Goal: Task Accomplishment & Management: Manage account settings

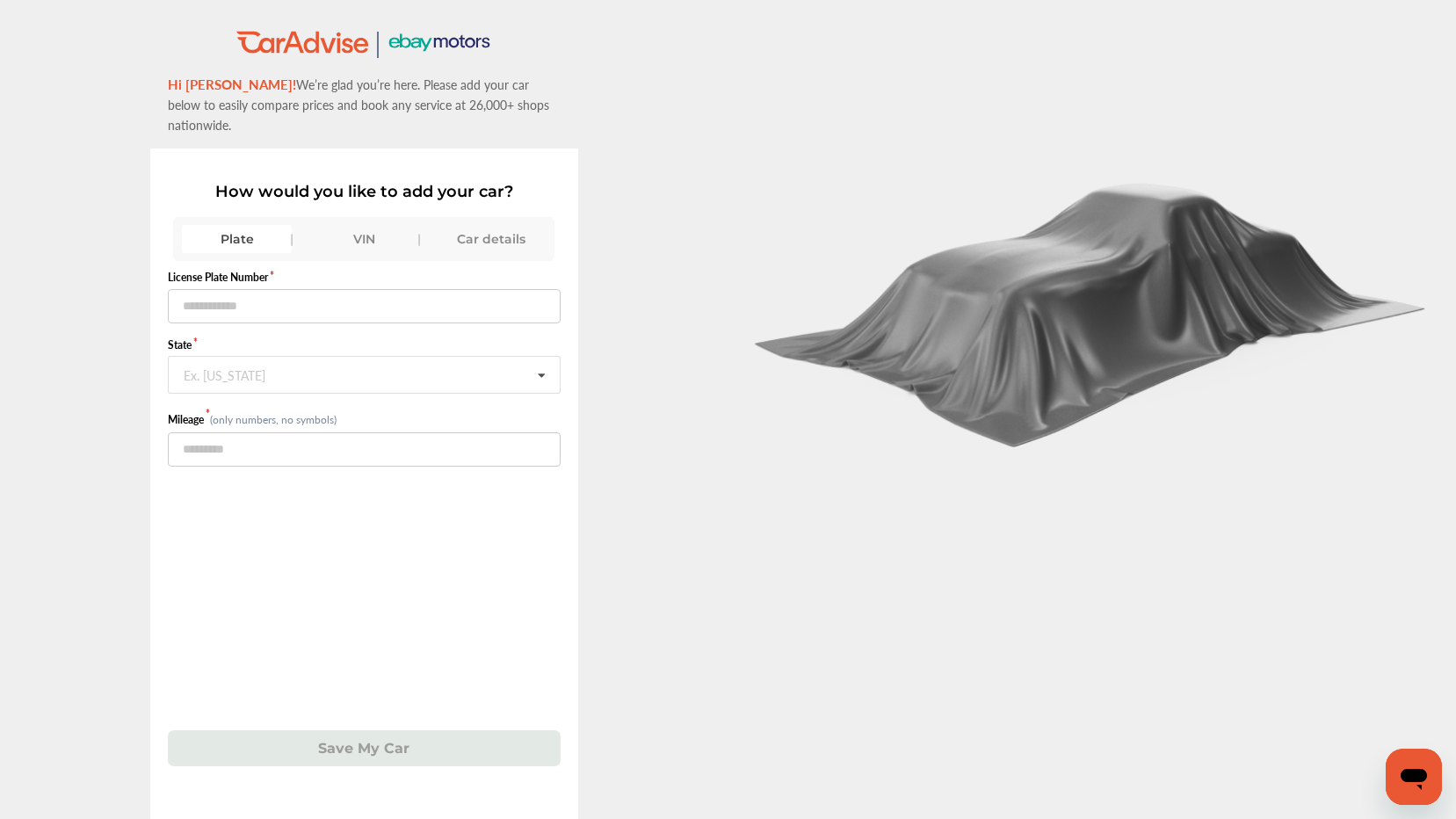
click at [500, 225] on div "Car details" at bounding box center [491, 239] width 110 height 28
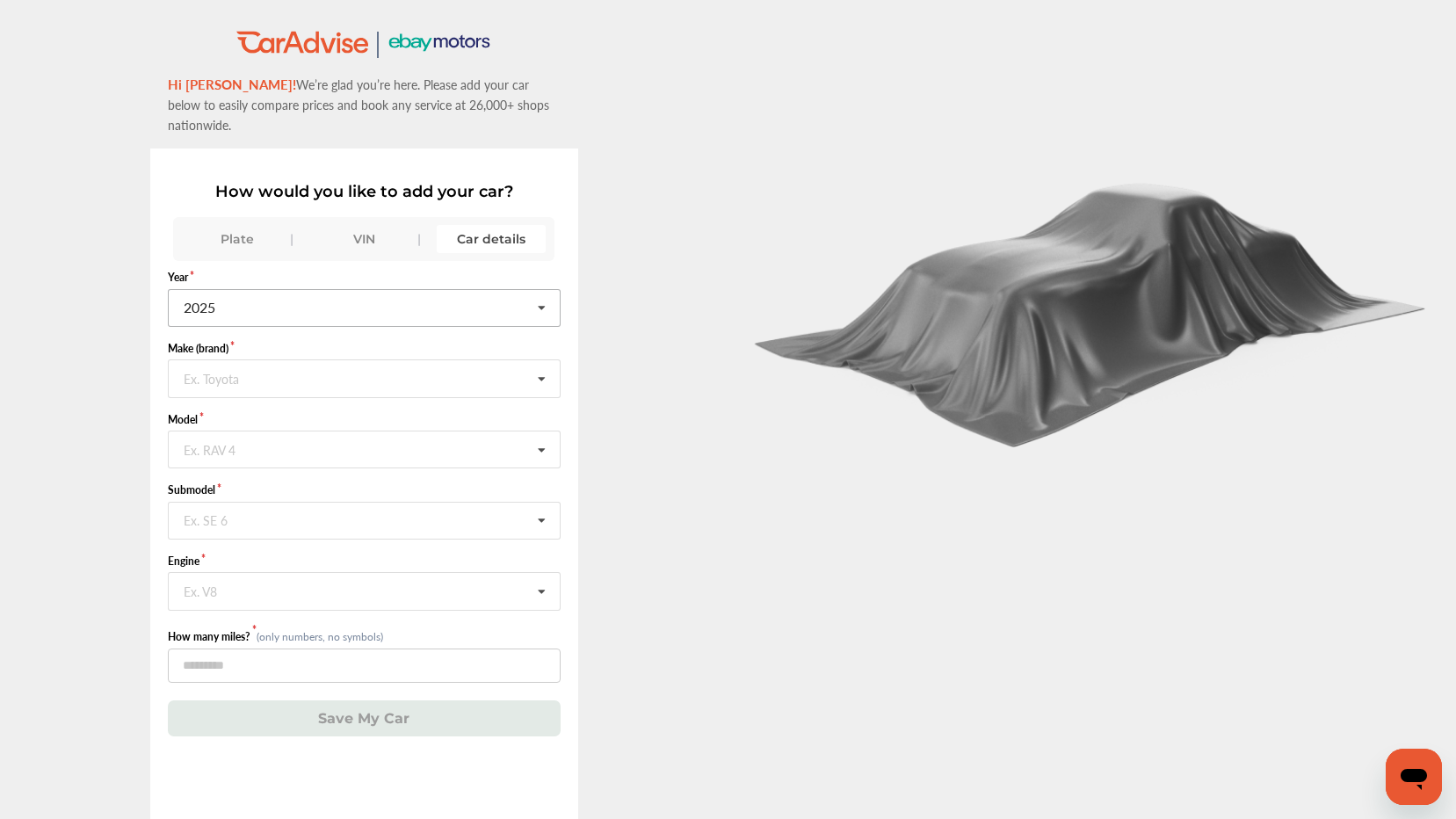
click at [549, 290] on icon at bounding box center [541, 308] width 30 height 38
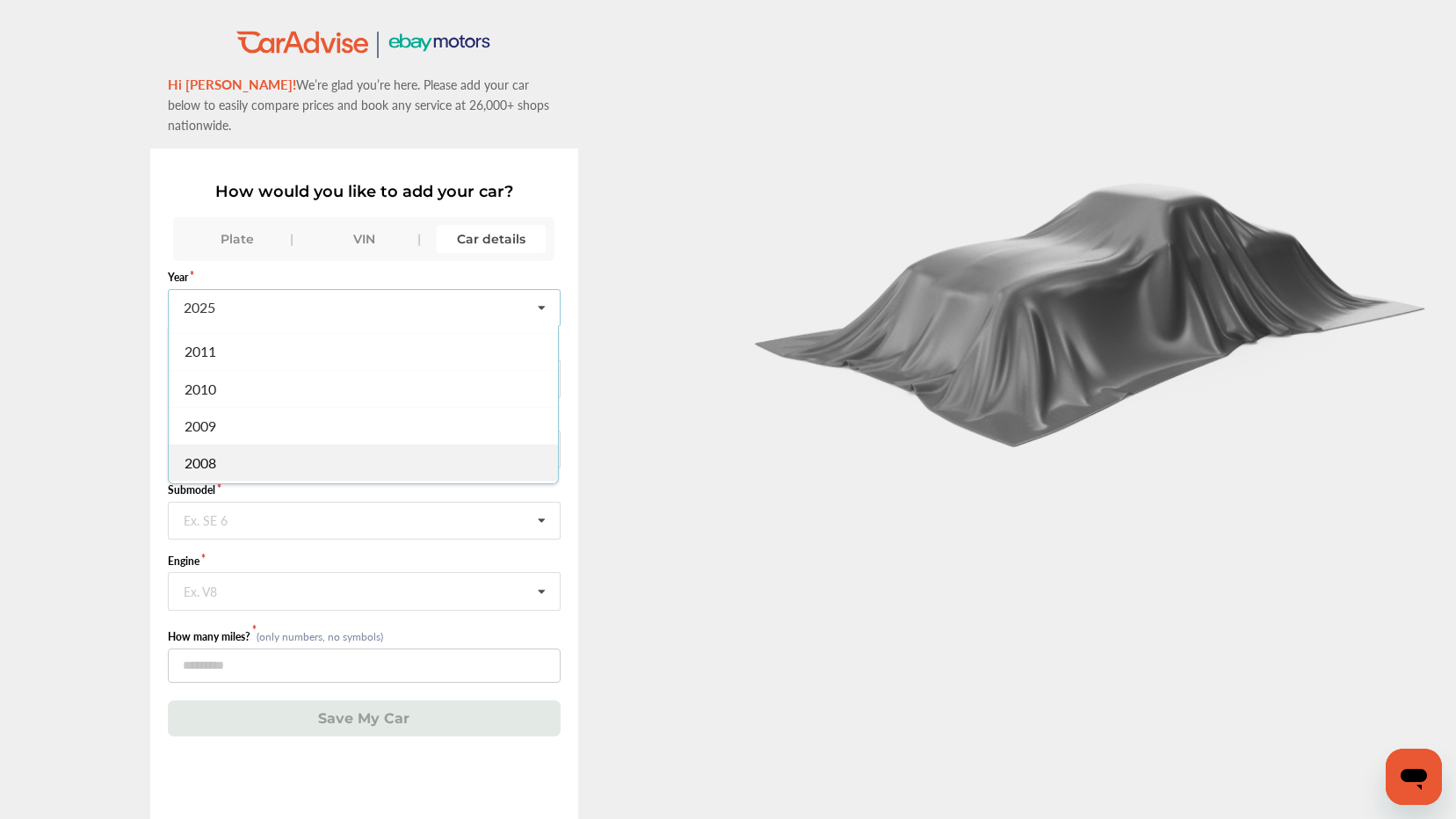
click at [390, 448] on div "2008" at bounding box center [363, 462] width 390 height 37
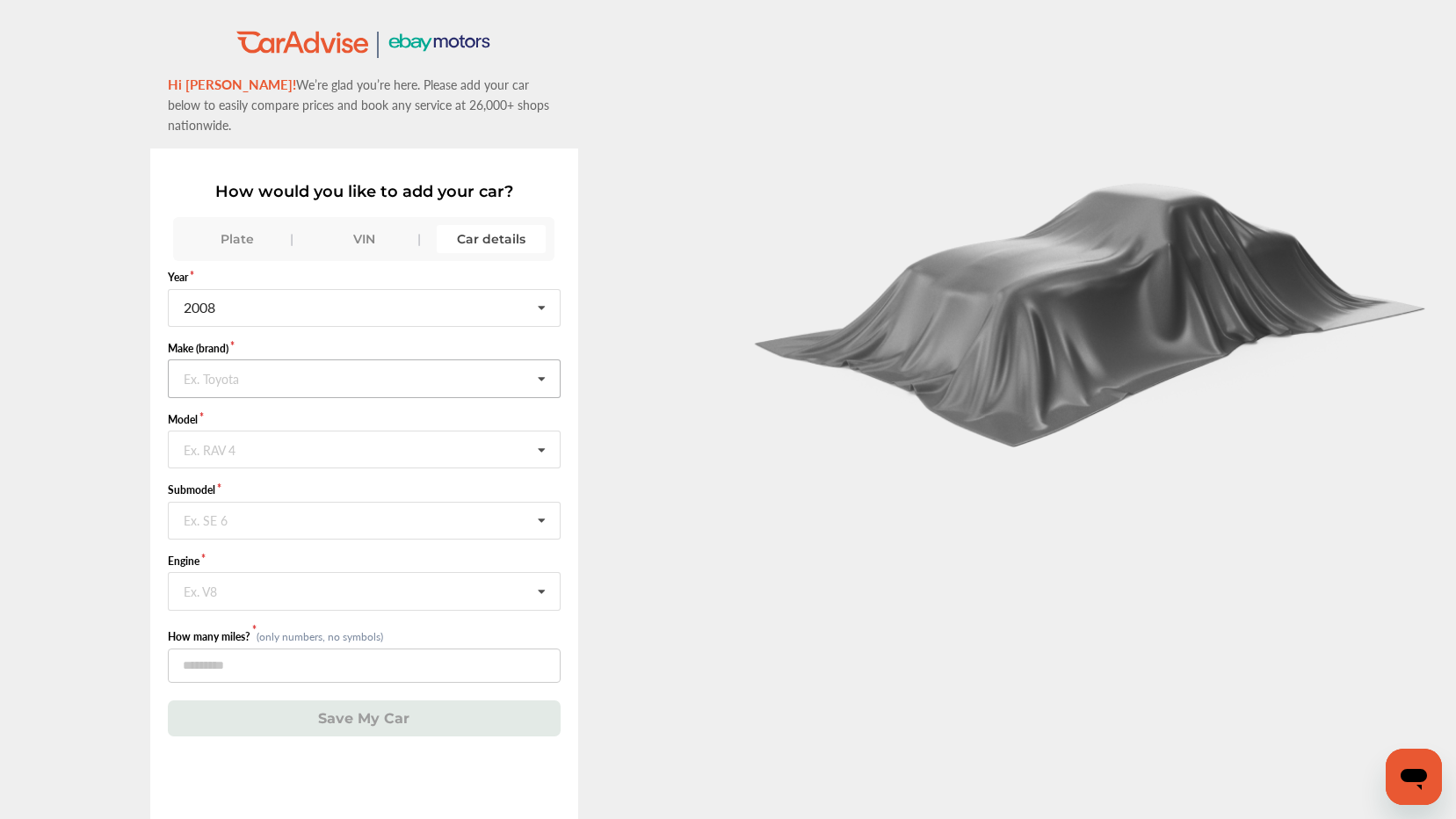
click at [550, 361] on icon at bounding box center [541, 379] width 30 height 38
click at [464, 447] on div "Ford" at bounding box center [363, 465] width 390 height 37
click at [548, 433] on icon at bounding box center [541, 450] width 30 height 38
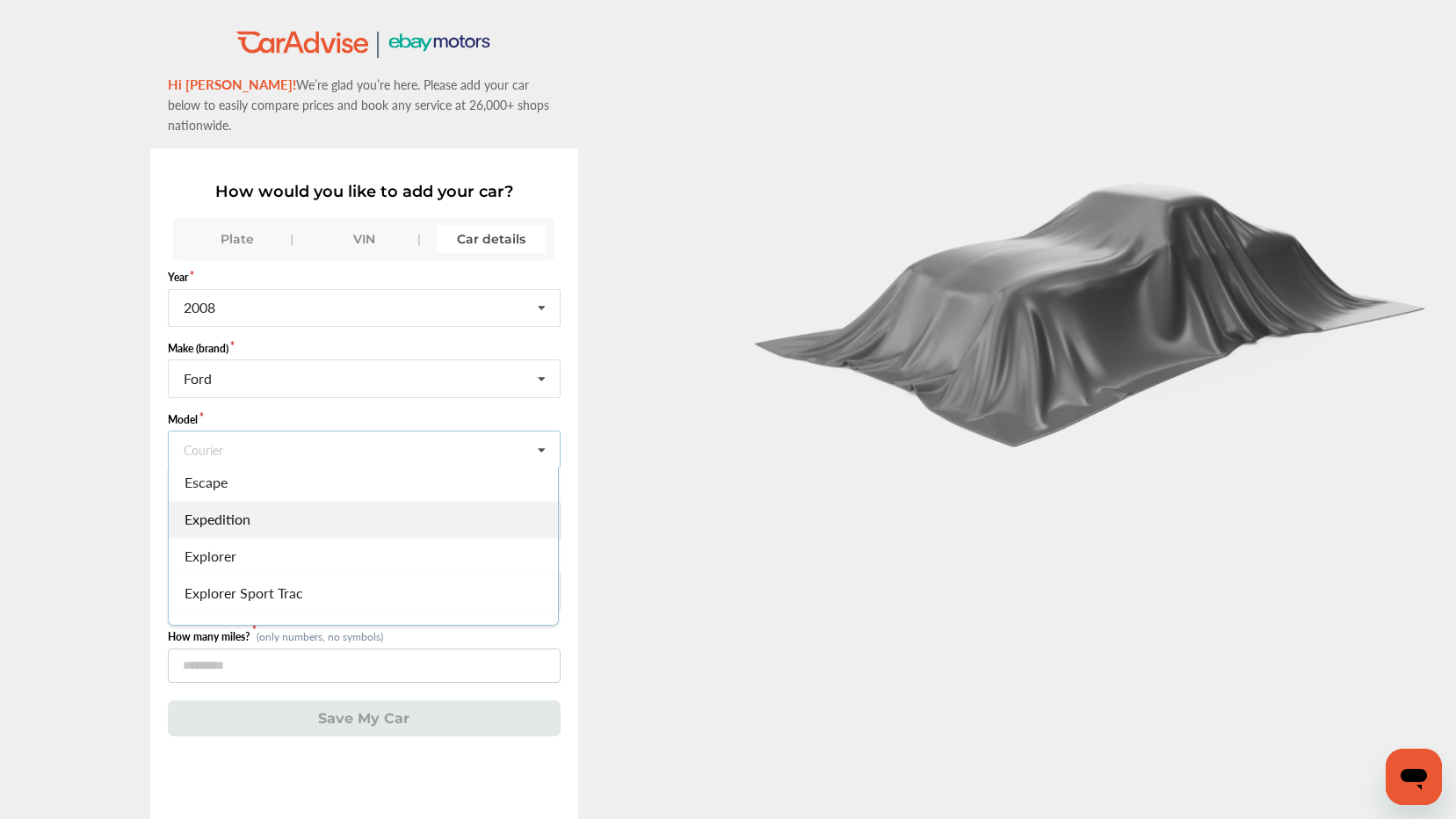
click at [359, 501] on div "Expedition" at bounding box center [363, 520] width 390 height 37
click at [549, 502] on icon at bounding box center [541, 521] width 30 height 38
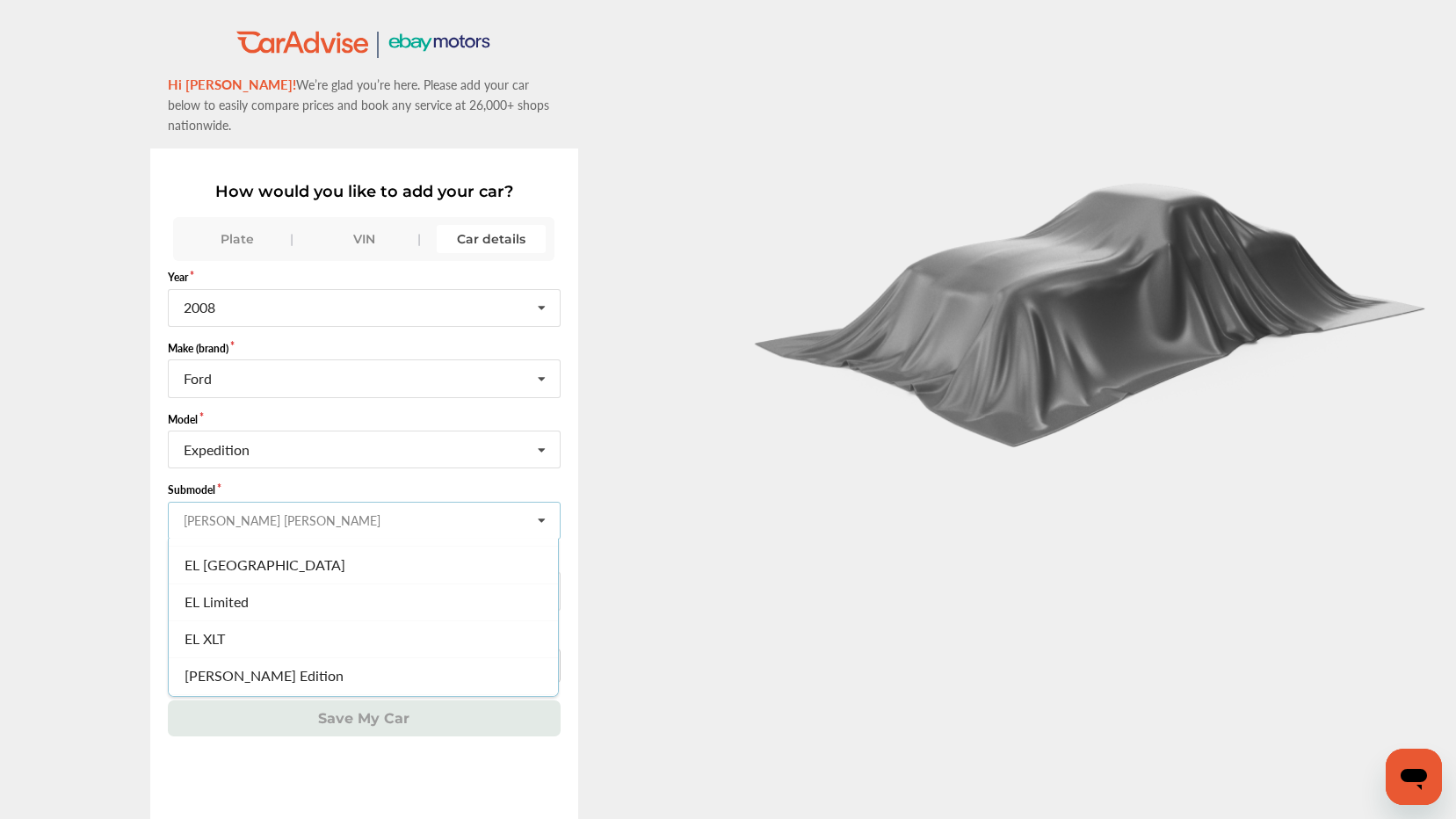
scroll to position [137, 0]
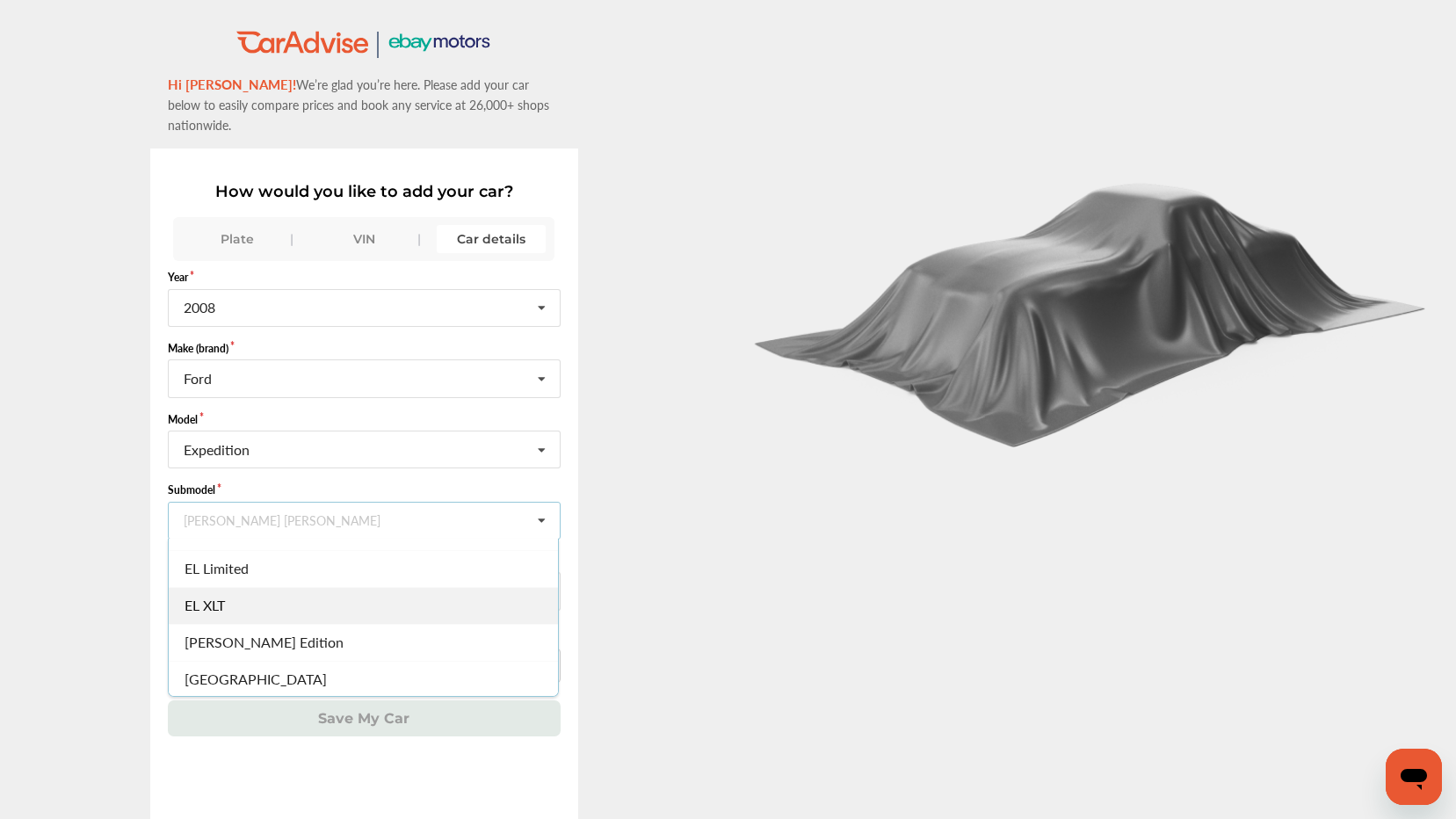
click at [290, 587] on div "EL XLT" at bounding box center [363, 606] width 390 height 37
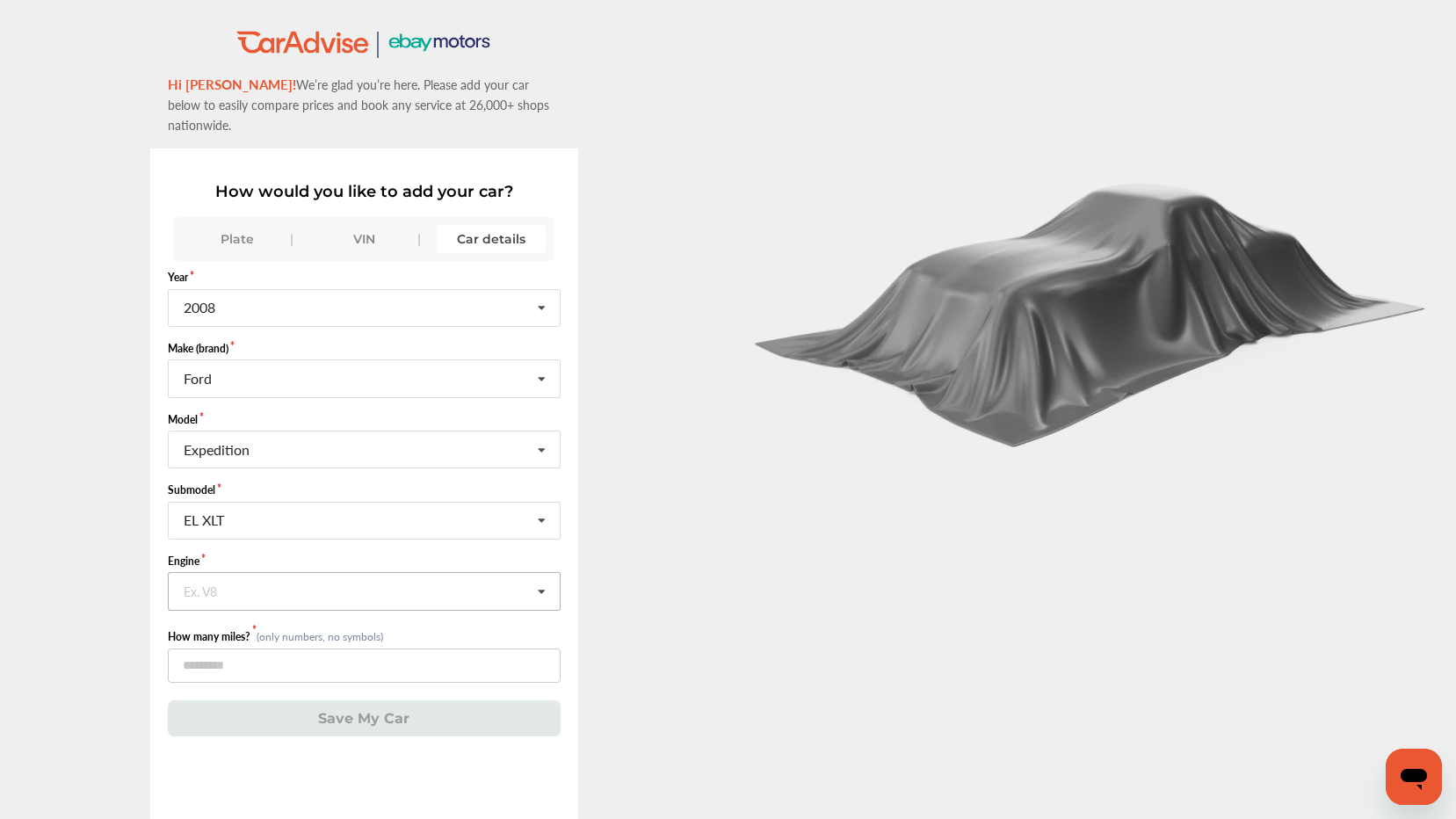
click at [548, 573] on icon at bounding box center [541, 591] width 30 height 38
click at [464, 610] on div "5.4L V8 (5) GAS FI" at bounding box center [363, 629] width 390 height 37
click at [478, 649] on input "number" at bounding box center [363, 665] width 392 height 34
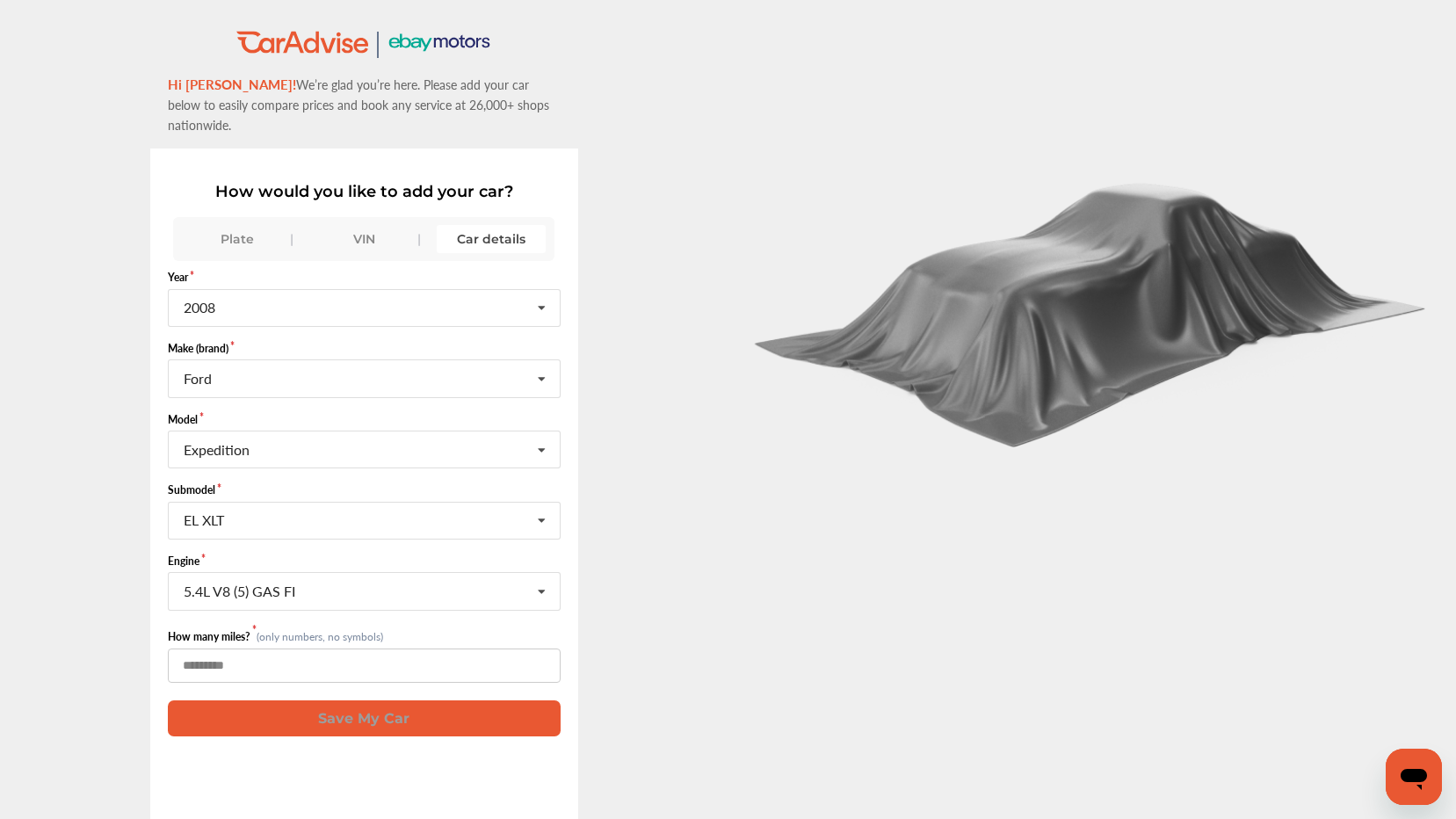
click at [550, 650] on input "*" at bounding box center [363, 665] width 392 height 34
type input "*"
type input "******"
click at [384, 701] on button "Save My Car" at bounding box center [363, 718] width 392 height 36
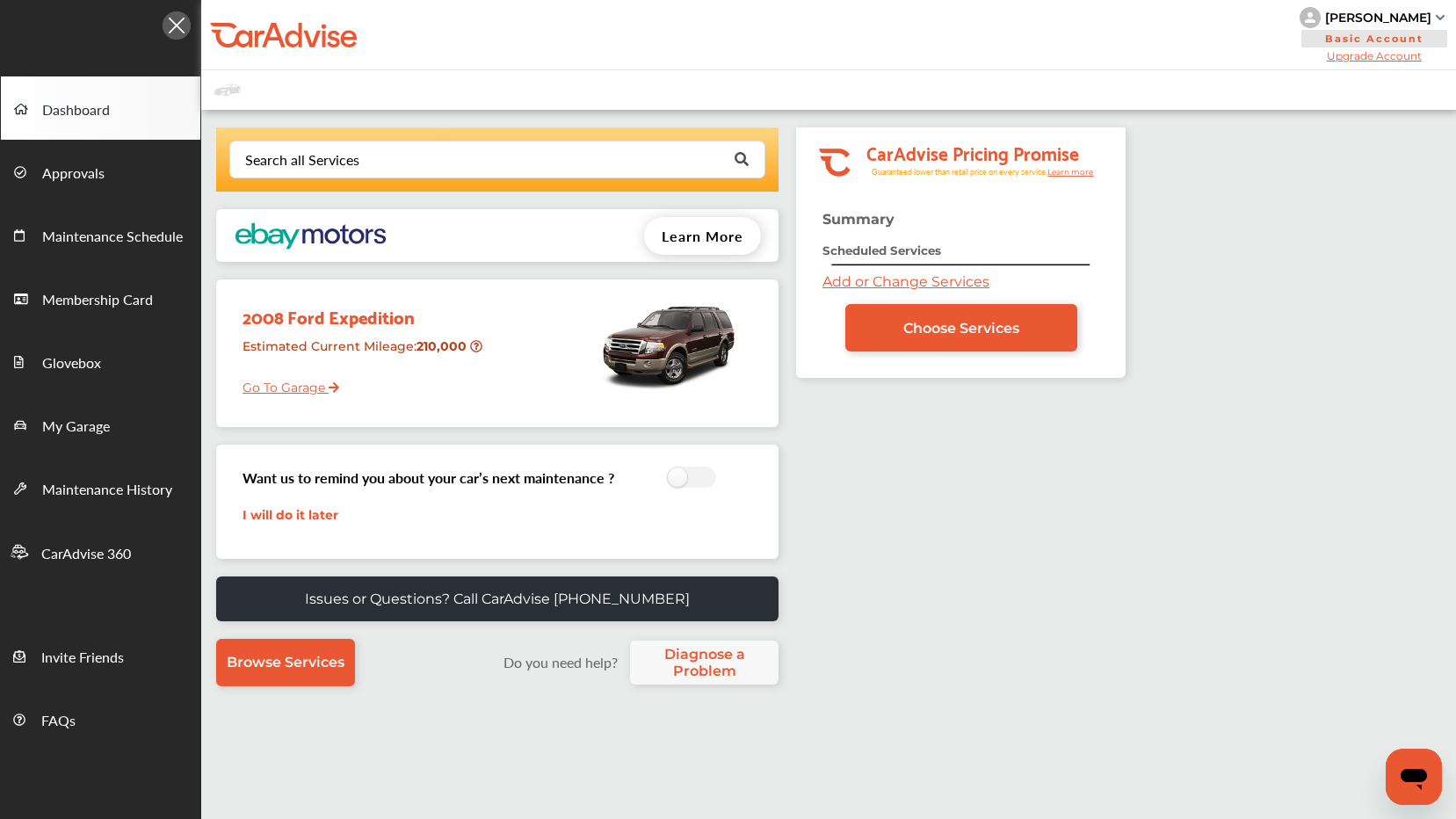
click at [295, 389] on link "Go To Garage" at bounding box center [284, 383] width 110 height 34
click at [286, 661] on span "Browse Services" at bounding box center [285, 663] width 118 height 16
